Goal: Information Seeking & Learning: Check status

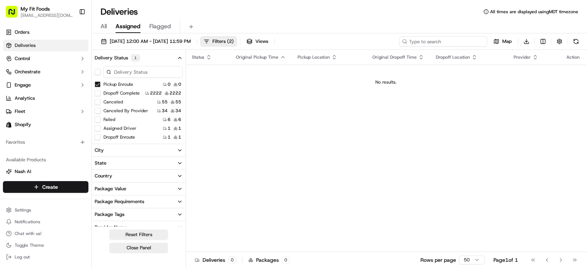
click at [442, 45] on input at bounding box center [443, 41] width 88 height 10
type input "939449"
click at [96, 84] on button "Pickup Enroute" at bounding box center [98, 84] width 6 height 6
click at [472, 39] on input "939449" at bounding box center [443, 41] width 88 height 10
click at [234, 42] on span "Filters ( 1 )" at bounding box center [222, 41] width 21 height 7
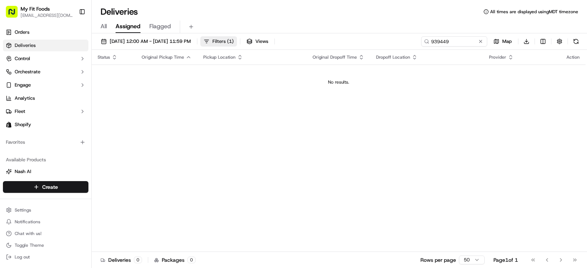
click at [234, 42] on span "Filters ( 1 )" at bounding box center [222, 41] width 21 height 7
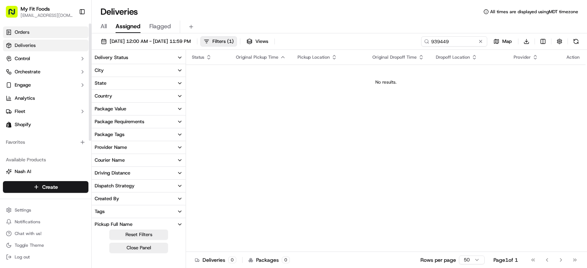
click at [46, 32] on link "Orders" at bounding box center [46, 32] width 86 height 12
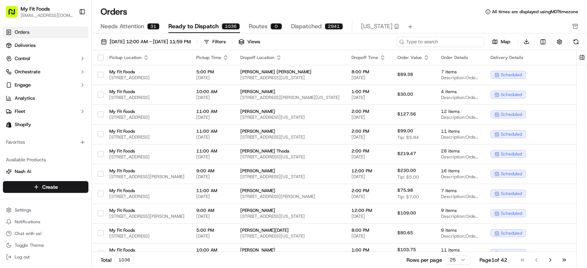
click at [443, 46] on input at bounding box center [440, 42] width 88 height 10
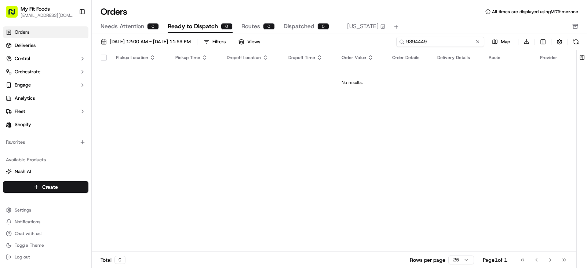
type input "9394449"
click at [346, 29] on div "Needs Attention 0 Ready to Dispatch 0 Routes 0 Dispatched 0 [US_STATE]" at bounding box center [335, 27] width 468 height 12
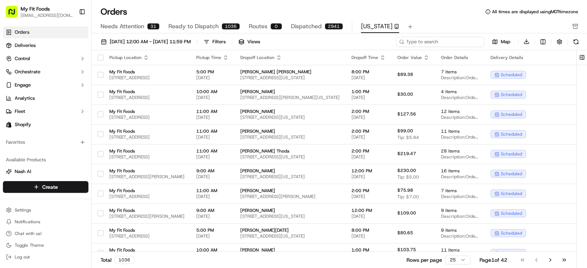
click at [434, 43] on input at bounding box center [440, 42] width 88 height 10
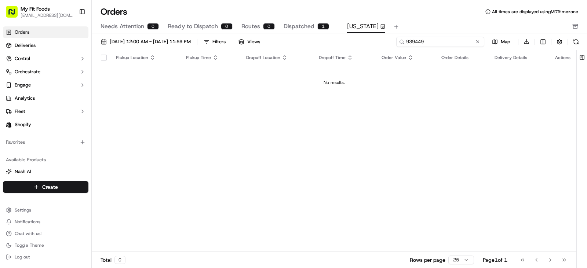
type input "939449"
click at [58, 44] on link "Deliveries" at bounding box center [46, 46] width 86 height 12
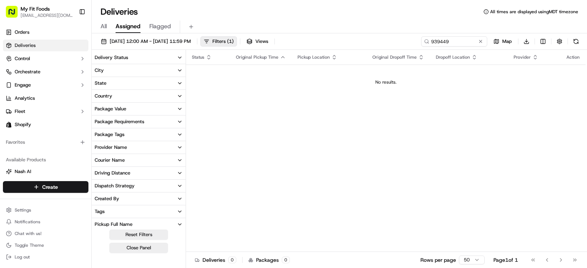
click at [425, 44] on icon at bounding box center [426, 41] width 5 height 5
click at [434, 39] on input "939449" at bounding box center [443, 41] width 88 height 10
click at [448, 41] on input "939449" at bounding box center [443, 41] width 88 height 10
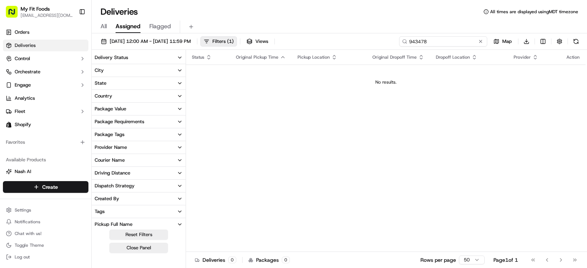
type input "943478"
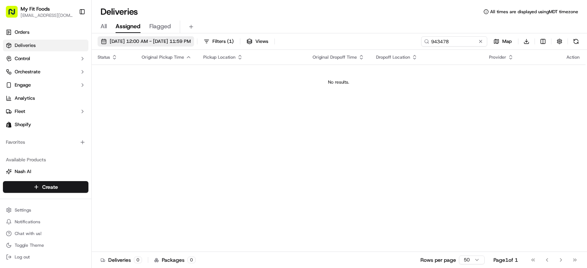
click at [191, 41] on span "[DATE] 12:00 AM - [DATE] 11:59 PM" at bounding box center [150, 41] width 81 height 7
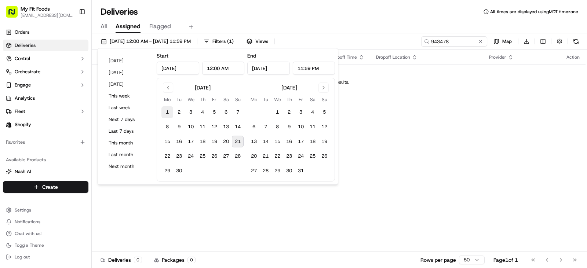
click at [165, 113] on button "1" at bounding box center [167, 112] width 12 height 12
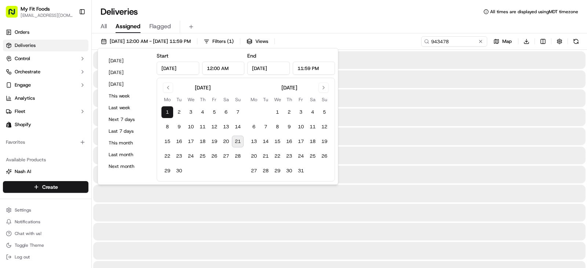
type input "[DATE]"
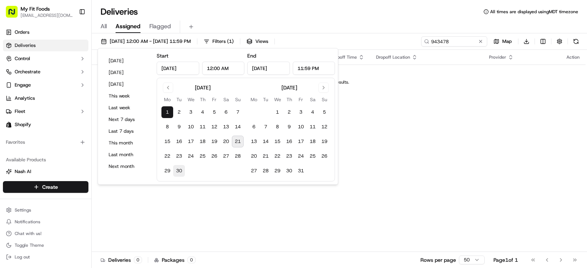
click at [178, 168] on button "30" at bounding box center [179, 171] width 12 height 12
type input "[DATE]"
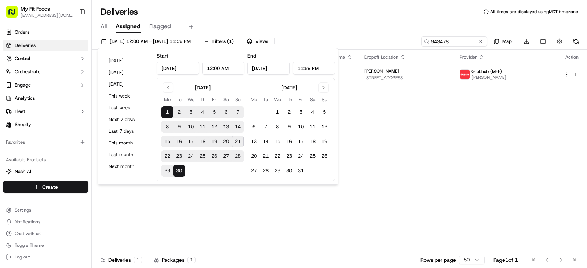
click at [235, 138] on button "21" at bounding box center [238, 142] width 12 height 12
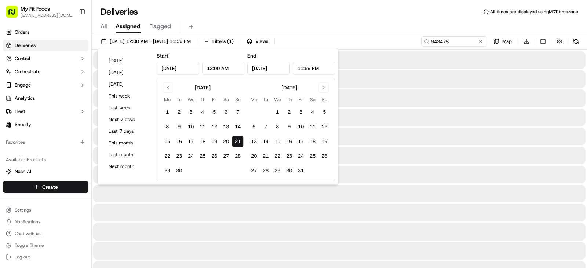
type input "[DATE]"
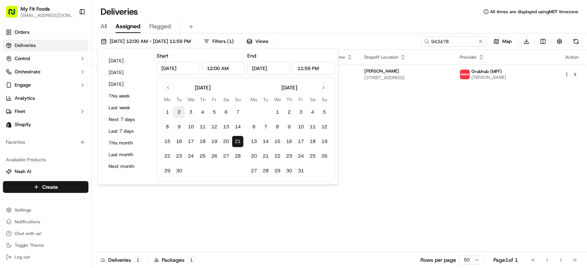
click at [175, 116] on button "2" at bounding box center [179, 112] width 12 height 12
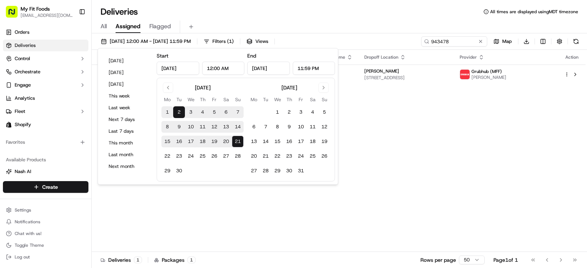
click at [162, 112] on button "1" at bounding box center [167, 112] width 12 height 12
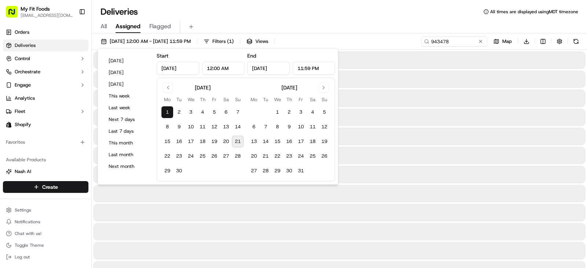
type input "Sep 1, 2025"
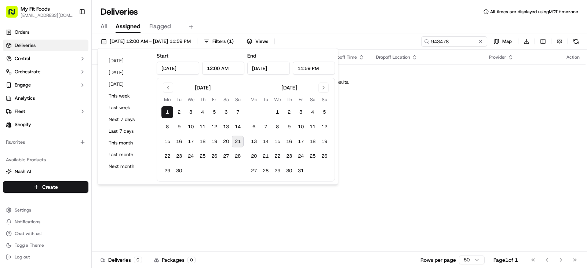
click at [239, 143] on button "21" at bounding box center [238, 142] width 12 height 12
type input "Sep 21, 2025"
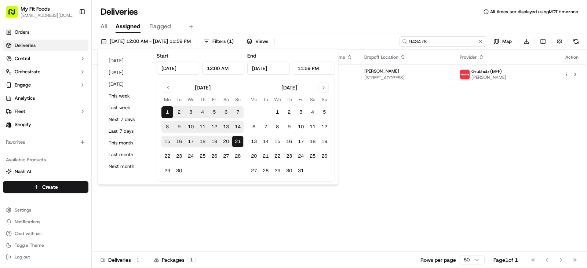
click at [459, 43] on input "943478" at bounding box center [443, 41] width 88 height 10
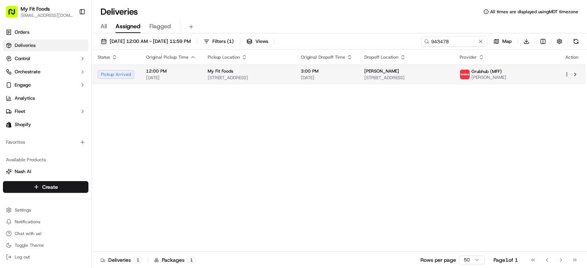
click at [289, 73] on div "My Fit Foods" at bounding box center [248, 71] width 81 height 6
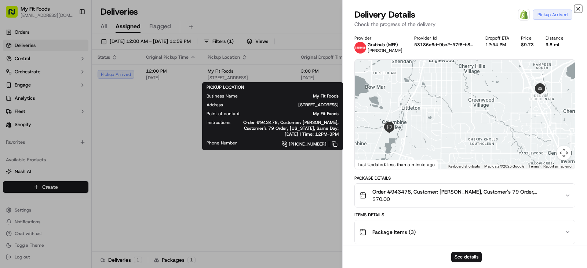
click at [578, 9] on icon "button" at bounding box center [578, 9] width 6 height 6
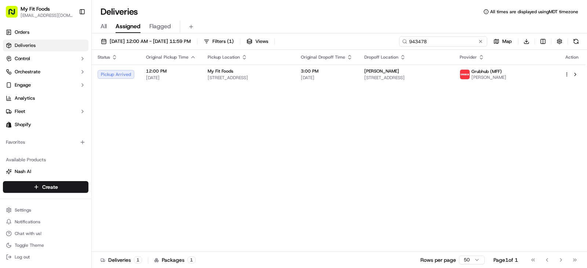
click at [445, 45] on input "943478" at bounding box center [443, 41] width 88 height 10
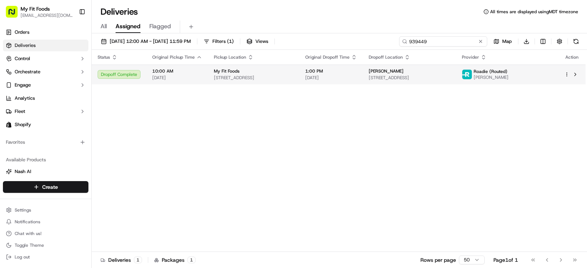
type input "939449"
click at [128, 75] on div "Dropoff Complete" at bounding box center [119, 74] width 43 height 9
